Goal: Information Seeking & Learning: Learn about a topic

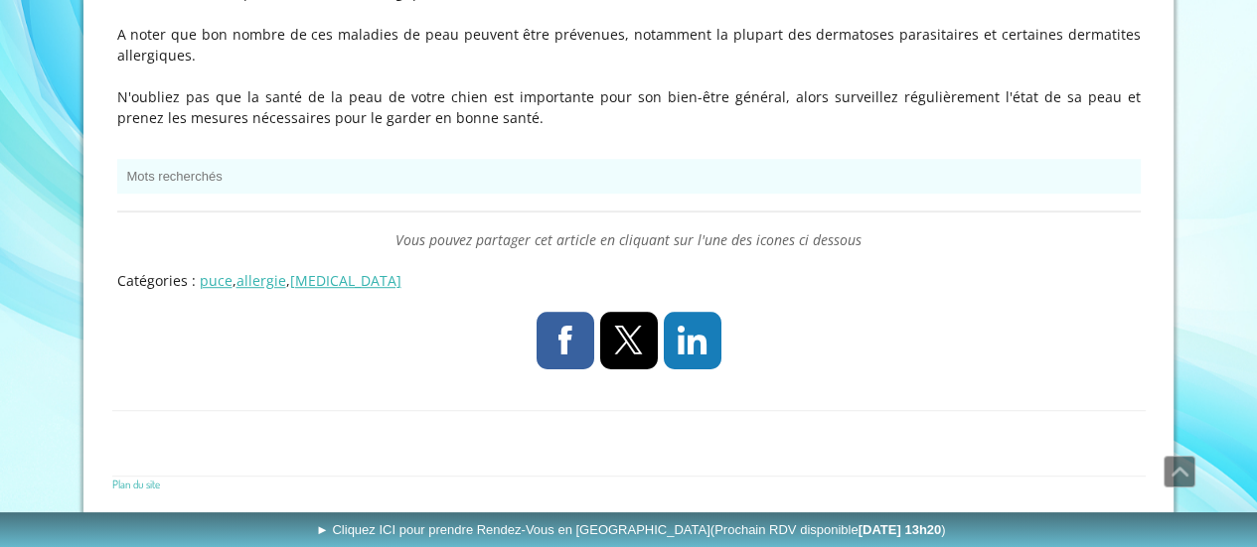
scroll to position [264, 0]
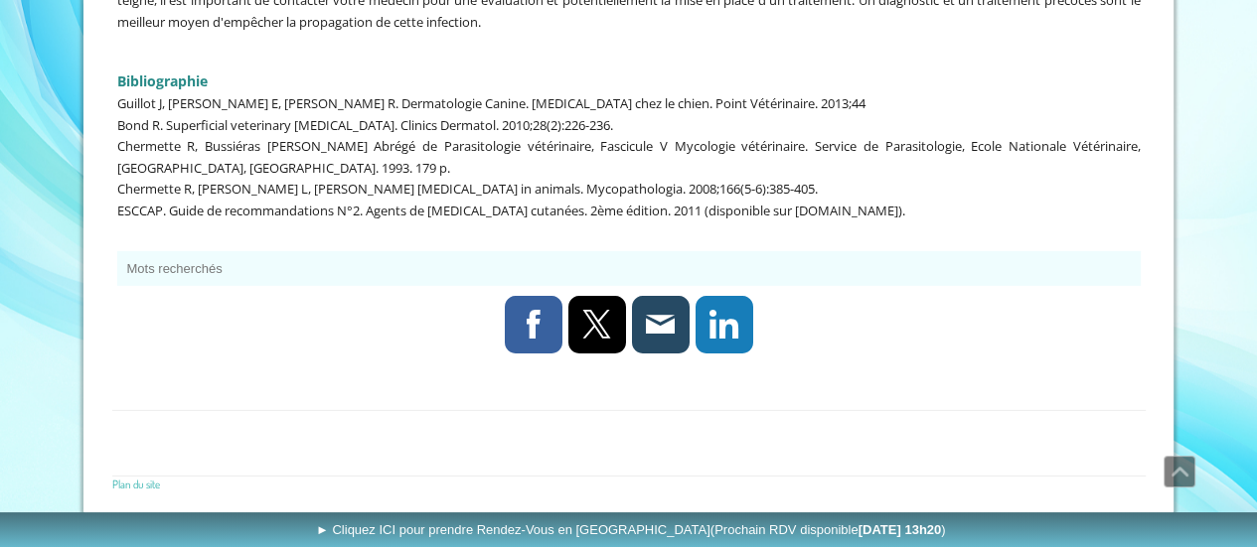
scroll to position [824, 0]
